Goal: Task Accomplishment & Management: Manage account settings

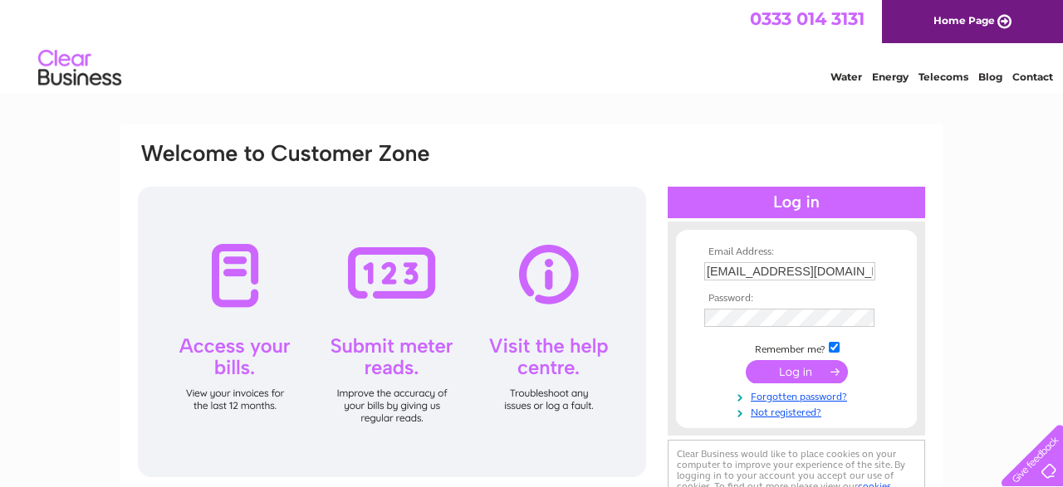
click at [794, 370] on input "submit" at bounding box center [797, 371] width 102 height 23
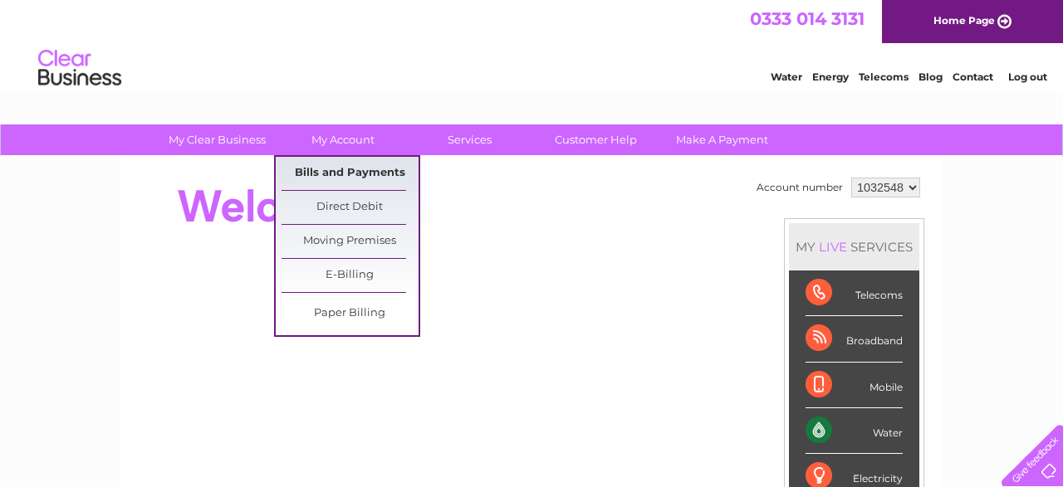
click at [354, 168] on link "Bills and Payments" at bounding box center [350, 173] width 137 height 33
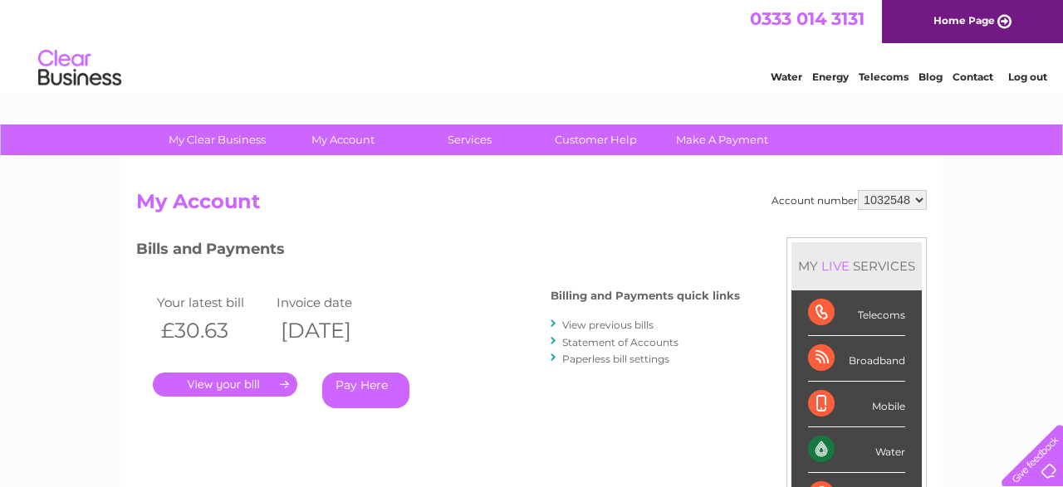
click at [222, 384] on link "." at bounding box center [225, 385] width 144 height 24
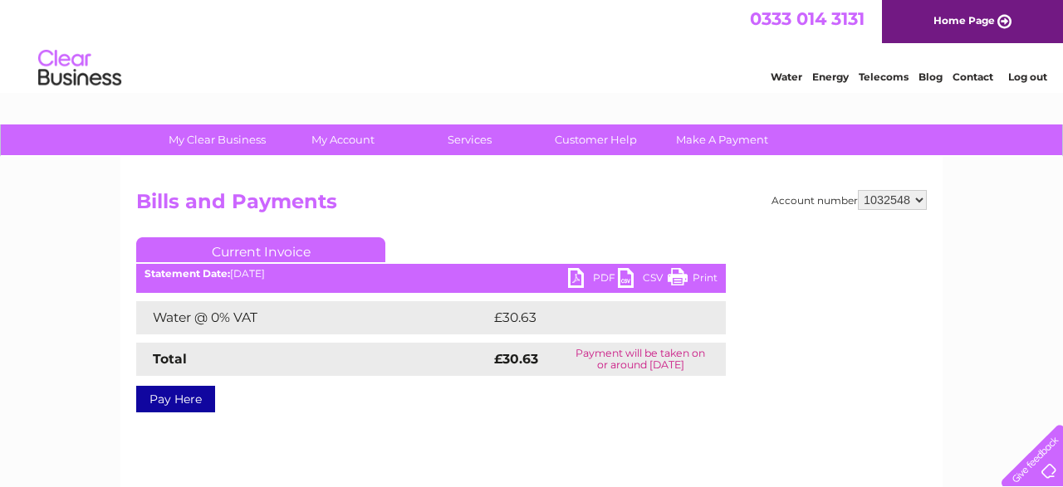
click at [590, 270] on link "PDF" at bounding box center [593, 280] width 50 height 24
click at [1024, 82] on link "Log out" at bounding box center [1027, 77] width 39 height 12
